Goal: Task Accomplishment & Management: Manage account settings

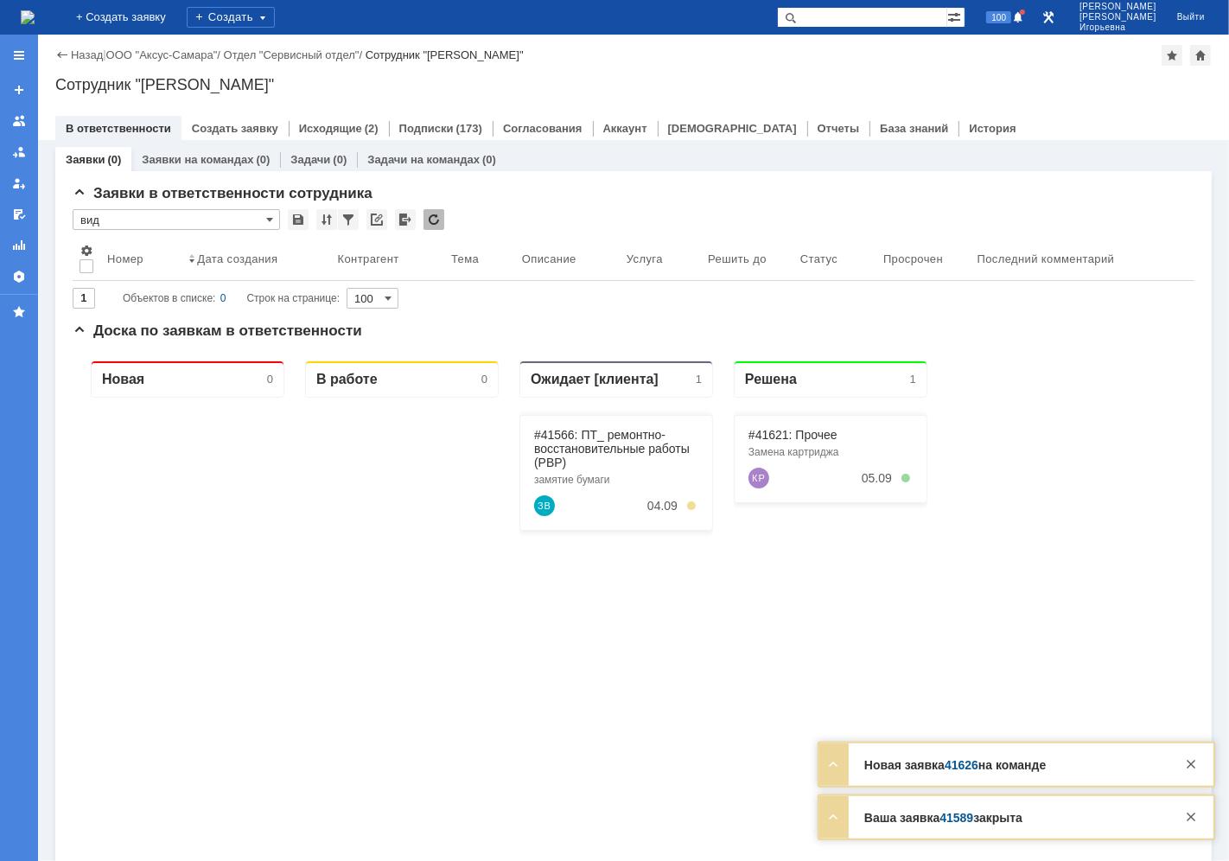
click at [206, 159] on link "Заявки на командах" at bounding box center [198, 159] width 112 height 13
